Goal: Find specific page/section: Find specific page/section

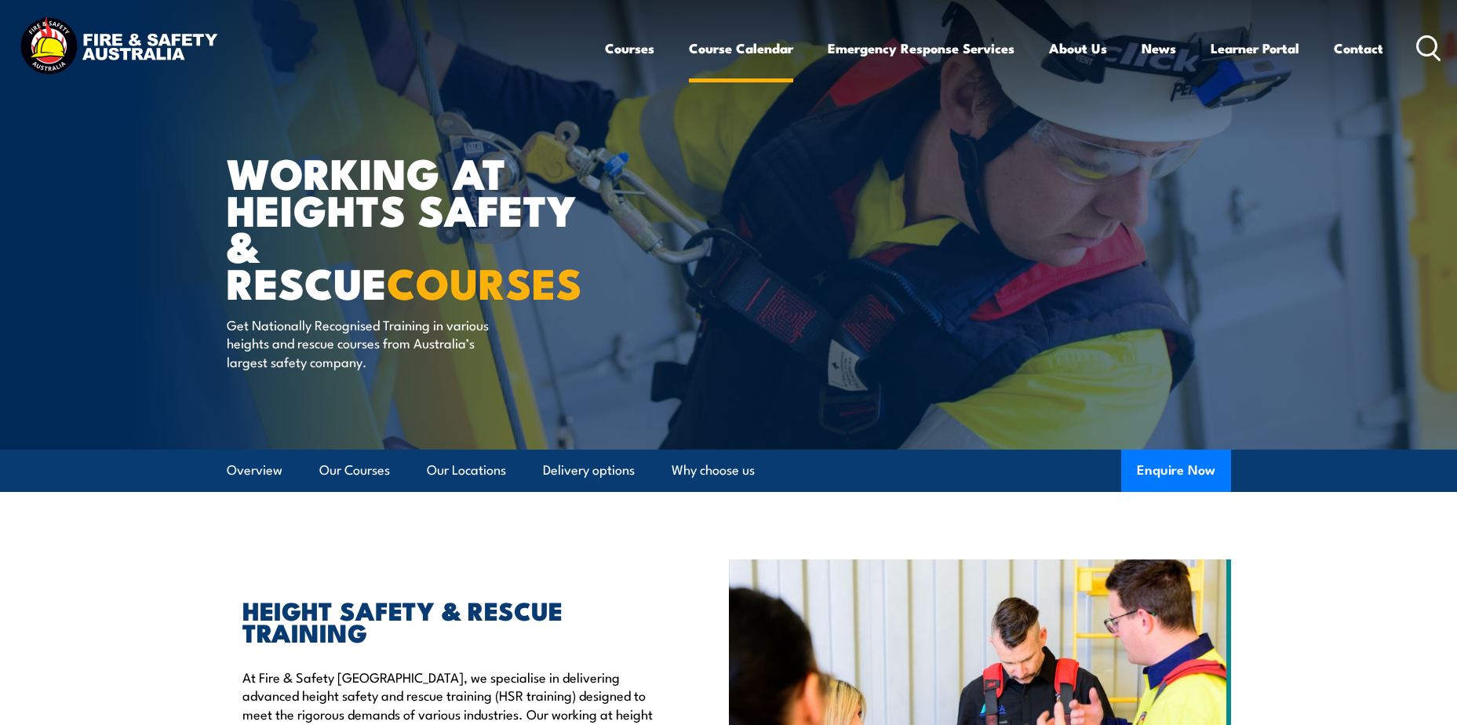
click at [764, 49] on link "Course Calendar" at bounding box center [741, 48] width 104 height 42
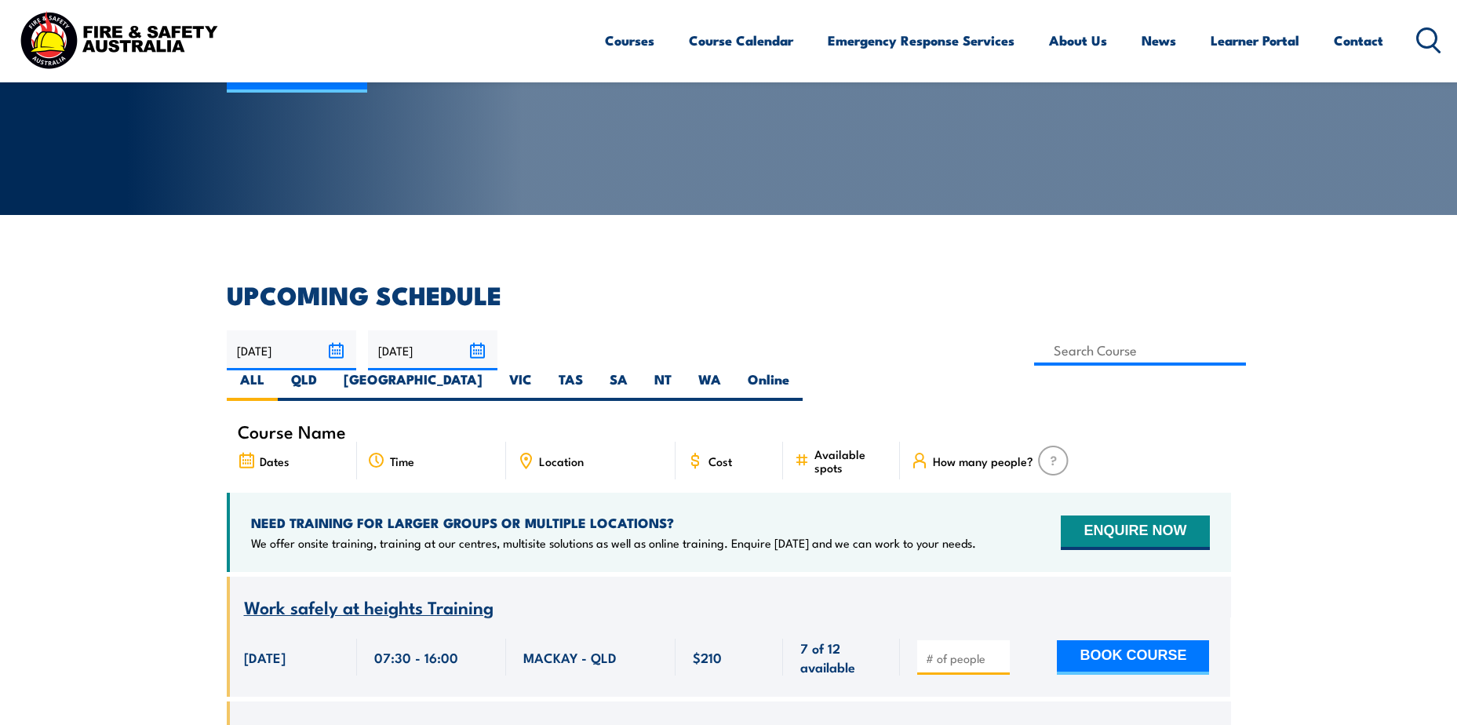
scroll to position [235, 0]
drag, startPoint x: 307, startPoint y: 409, endPoint x: 326, endPoint y: 393, distance: 24.5
click at [307, 424] on span "Course Name" at bounding box center [292, 430] width 108 height 13
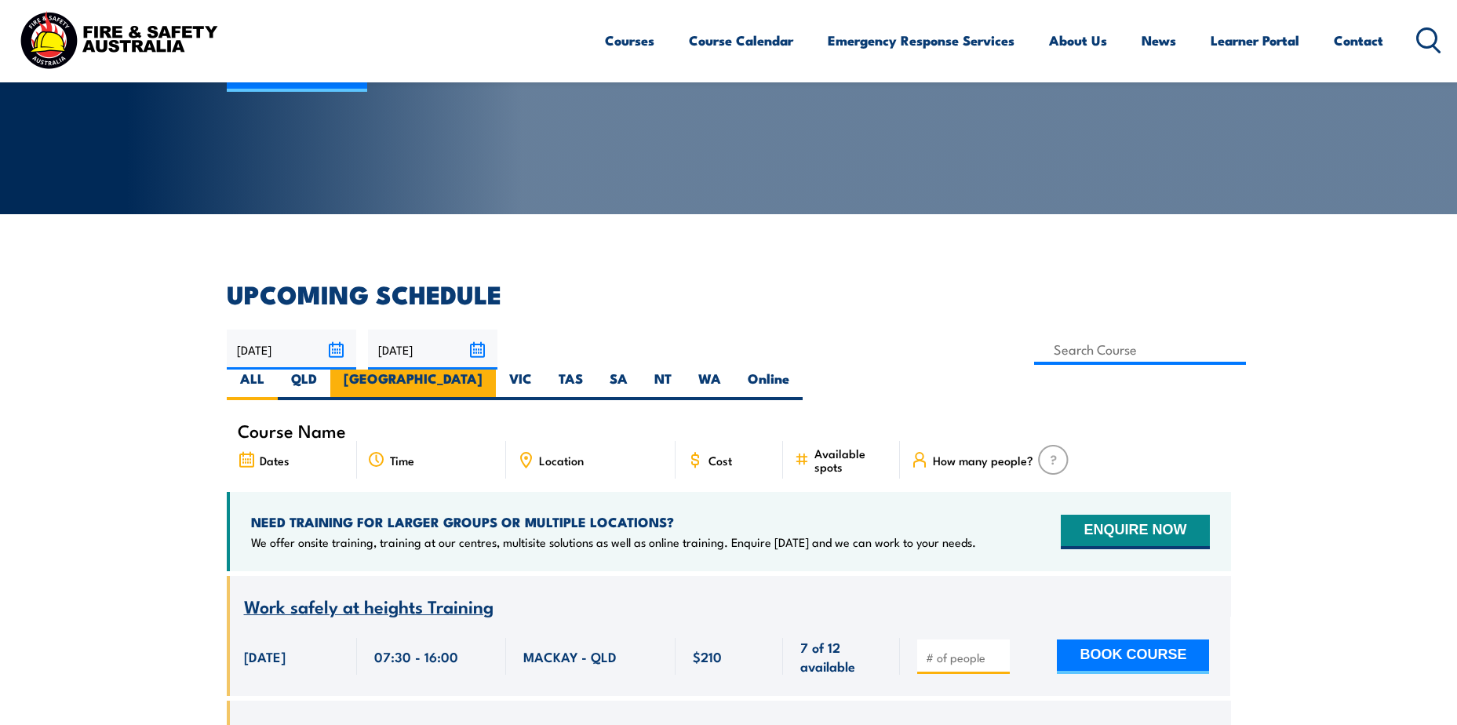
click at [496, 370] on label "NSW" at bounding box center [413, 385] width 166 height 31
click at [493, 370] on input "NSW" at bounding box center [488, 375] width 10 height 10
radio input "true"
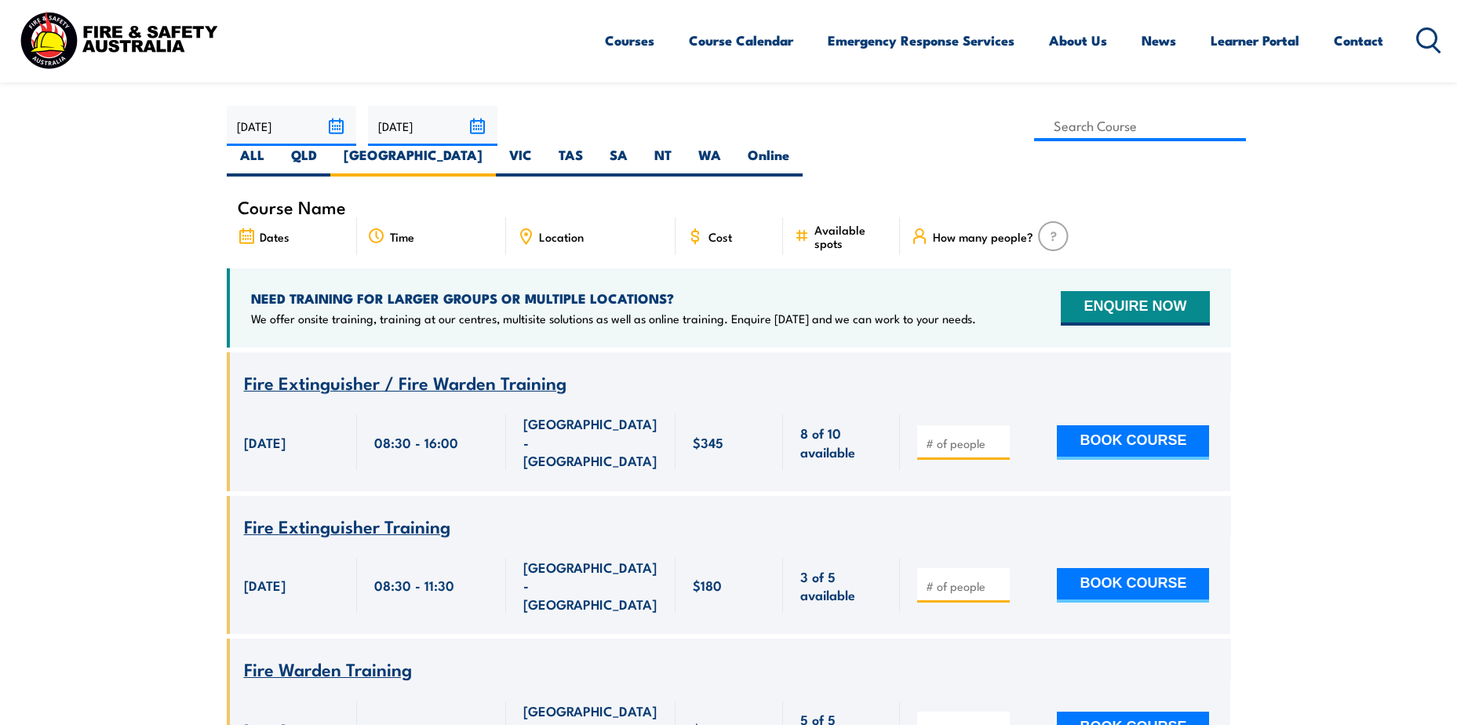
scroll to position [361, 0]
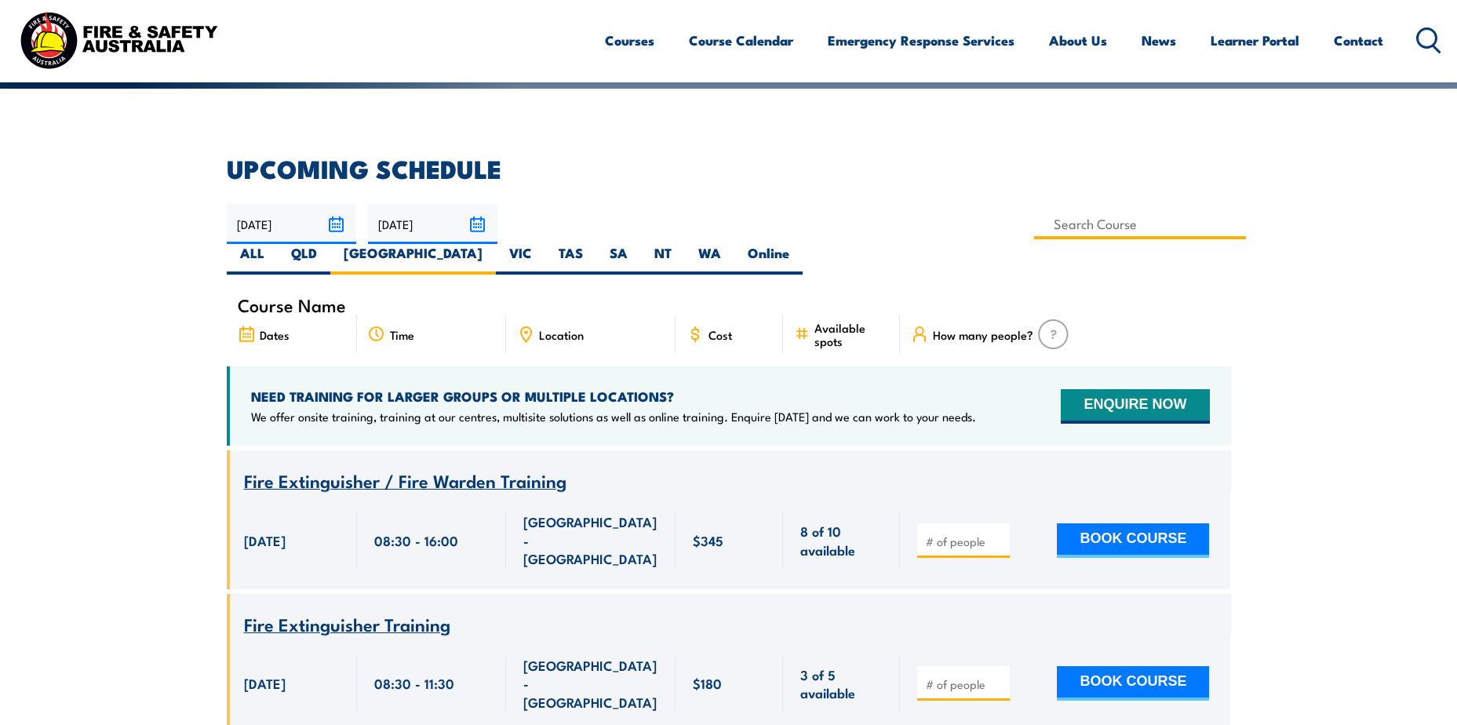
click at [1034, 220] on input at bounding box center [1140, 224] width 213 height 31
type input "Working at Heights – Refresher – Mackay"
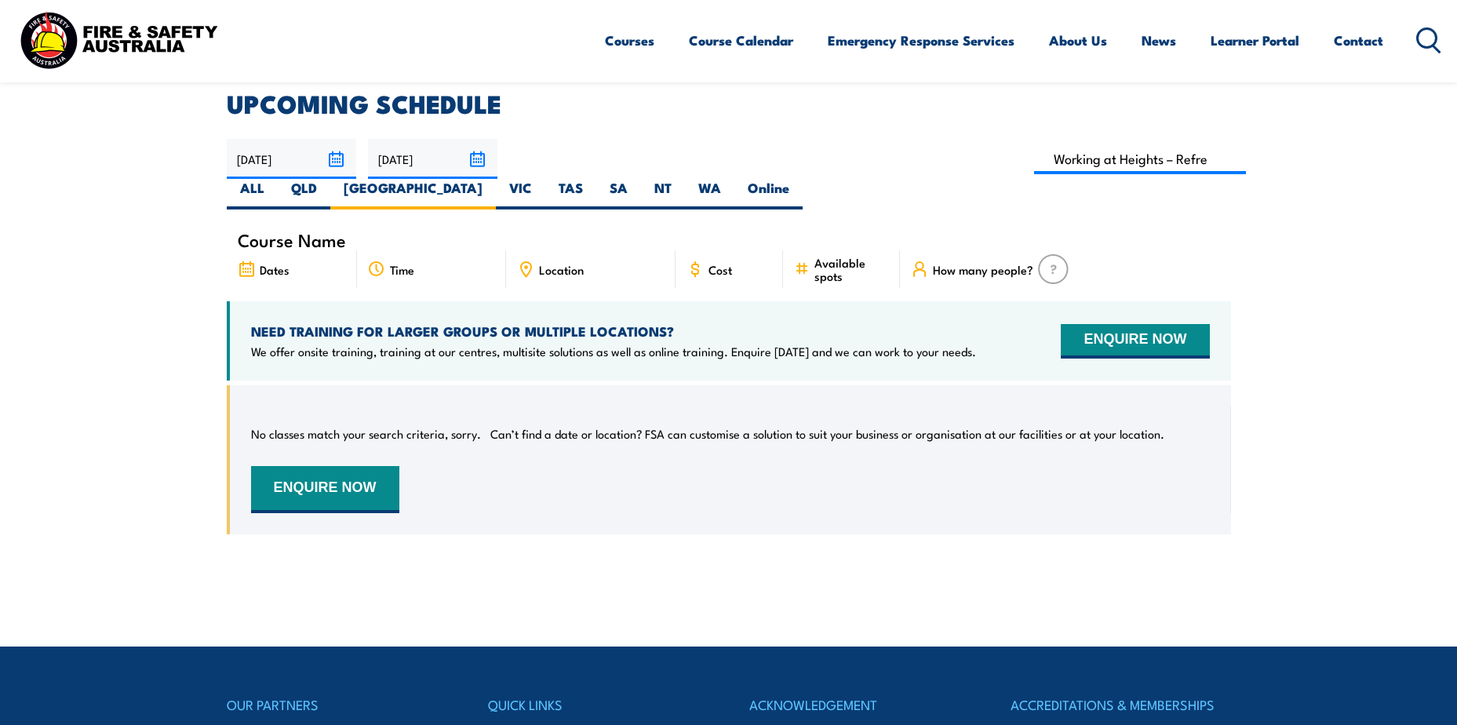
scroll to position [282, 0]
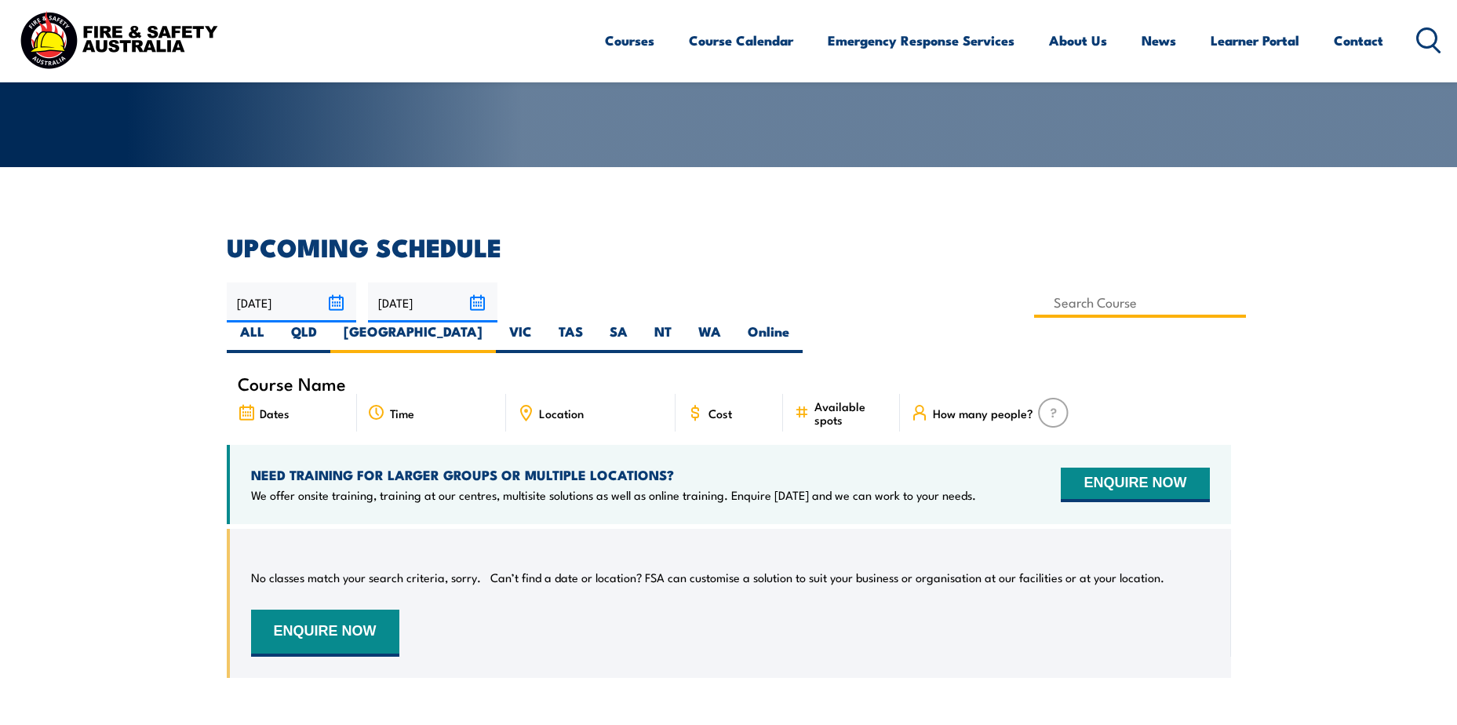
drag, startPoint x: 678, startPoint y: 293, endPoint x: 711, endPoint y: 297, distance: 33.2
click at [1034, 293] on input at bounding box center [1140, 302] width 213 height 31
type input "Work Safely at Heights Training"
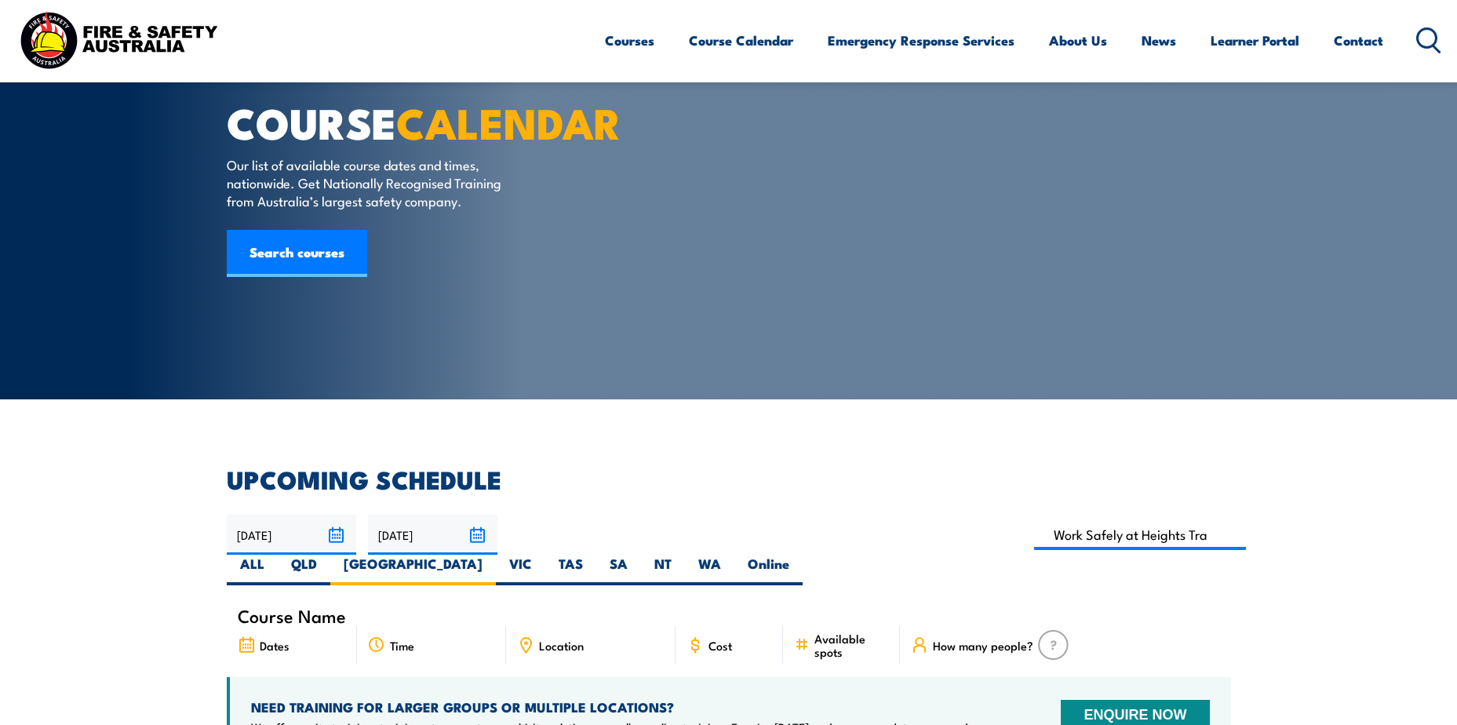
scroll to position [47, 0]
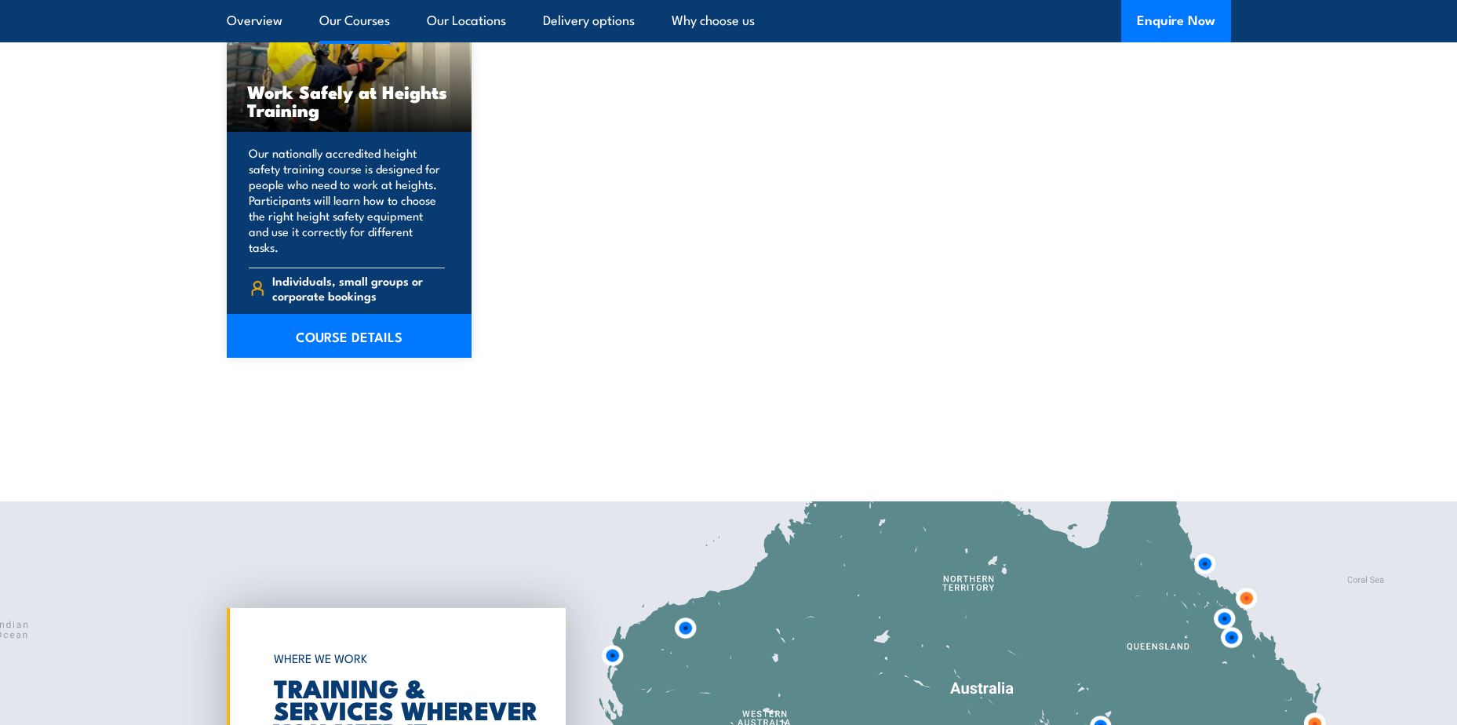
scroll to position [2146, 0]
